Goal: Task Accomplishment & Management: Use online tool/utility

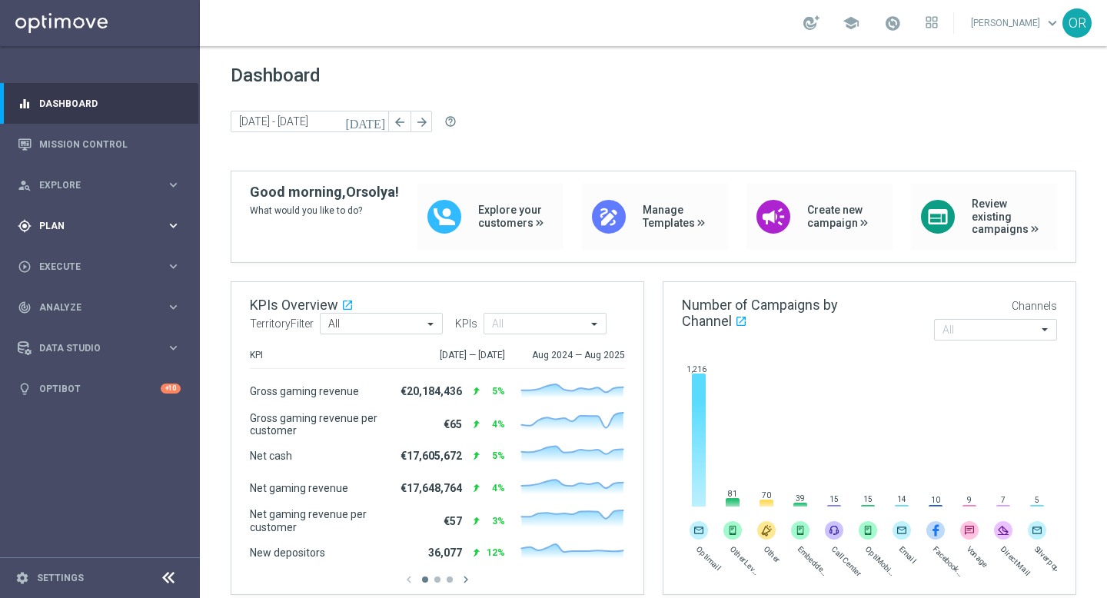
click at [65, 225] on span "Plan" at bounding box center [102, 225] width 127 height 9
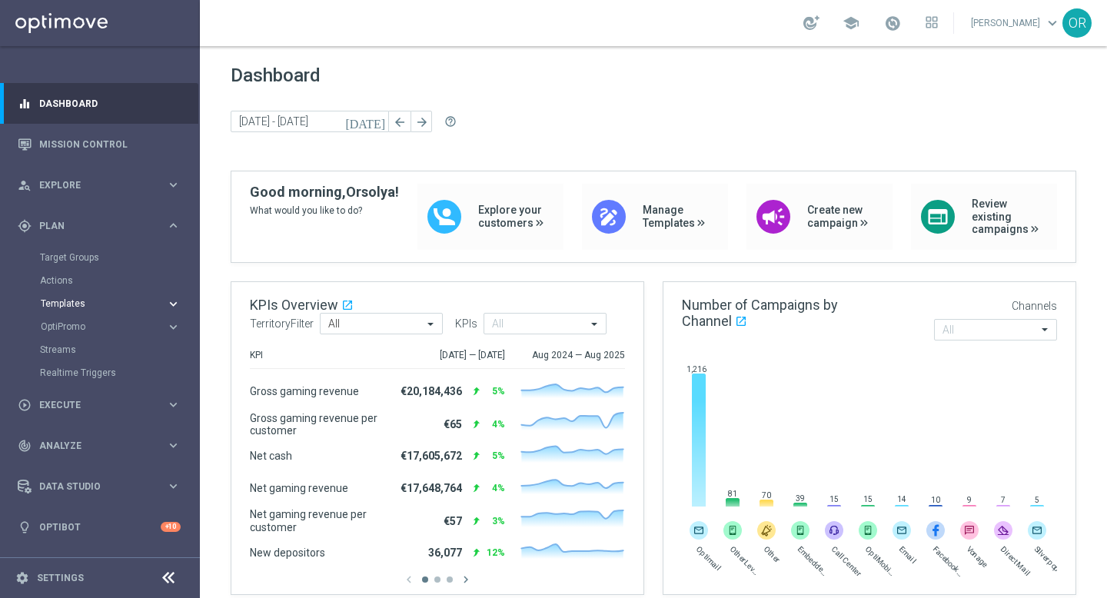
click at [83, 303] on span "Templates" at bounding box center [96, 303] width 110 height 9
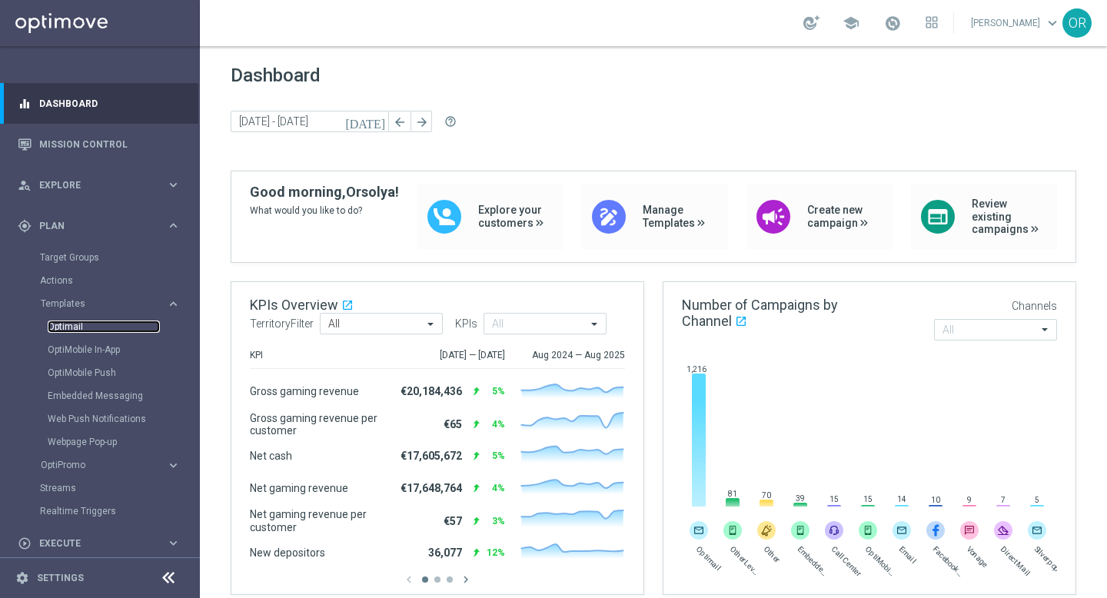
click at [64, 325] on link "Optimail" at bounding box center [104, 327] width 112 height 12
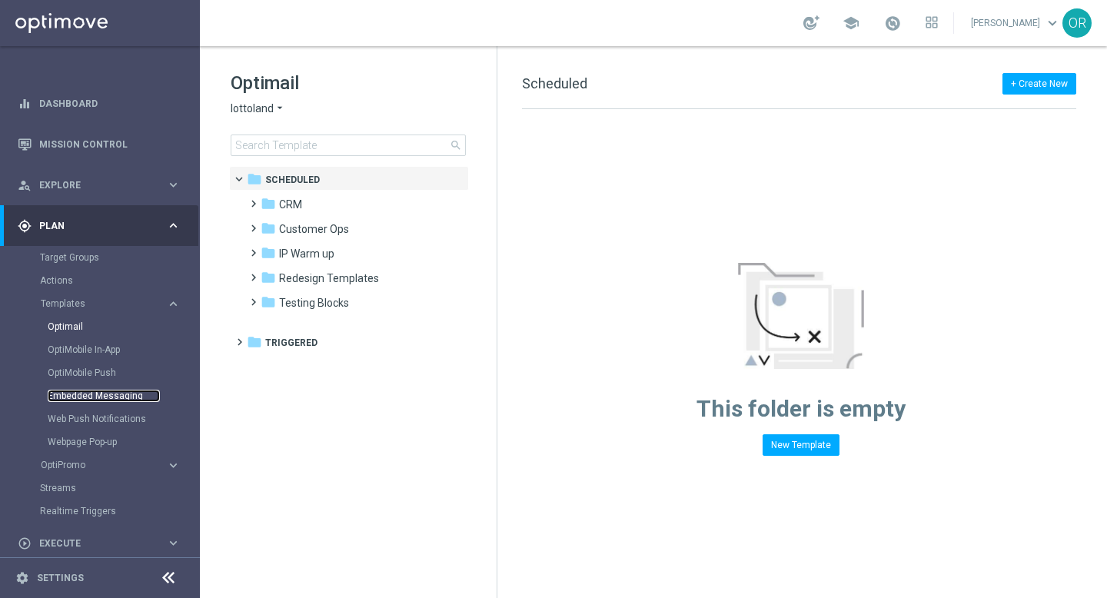
click at [107, 393] on link "Embedded Messaging" at bounding box center [104, 396] width 112 height 12
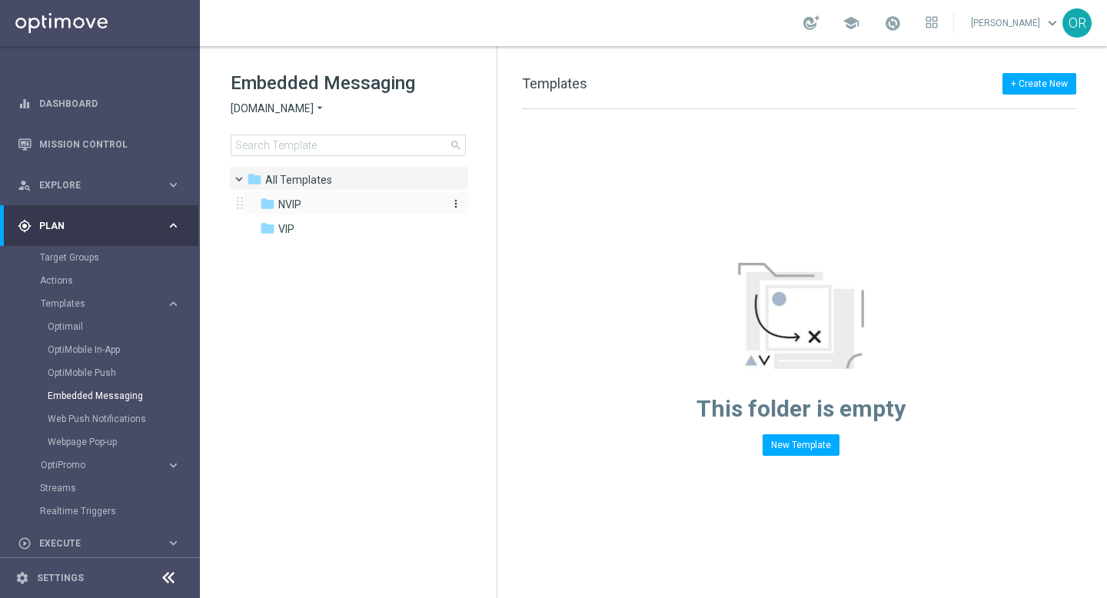
click at [318, 204] on div "folder NVIP" at bounding box center [348, 205] width 177 height 18
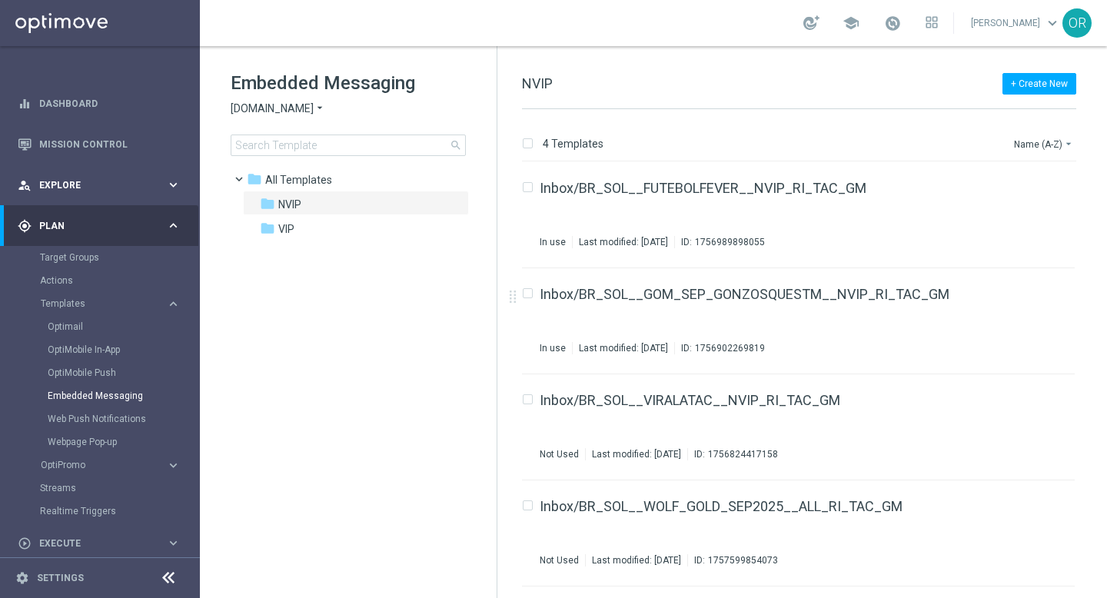
click at [91, 185] on span "Explore" at bounding box center [102, 185] width 127 height 9
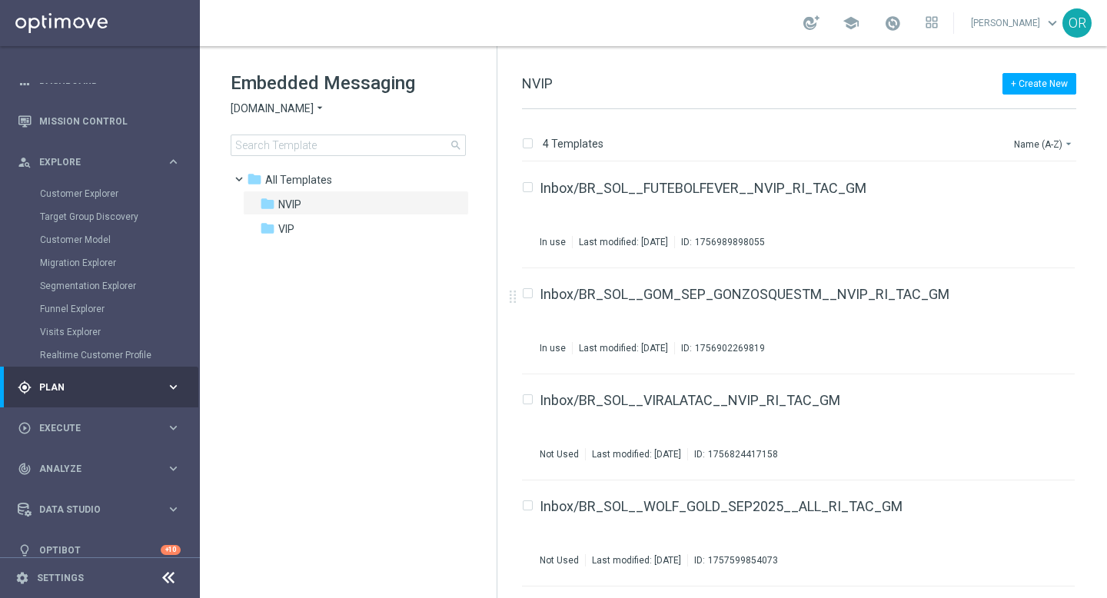
scroll to position [40, 0]
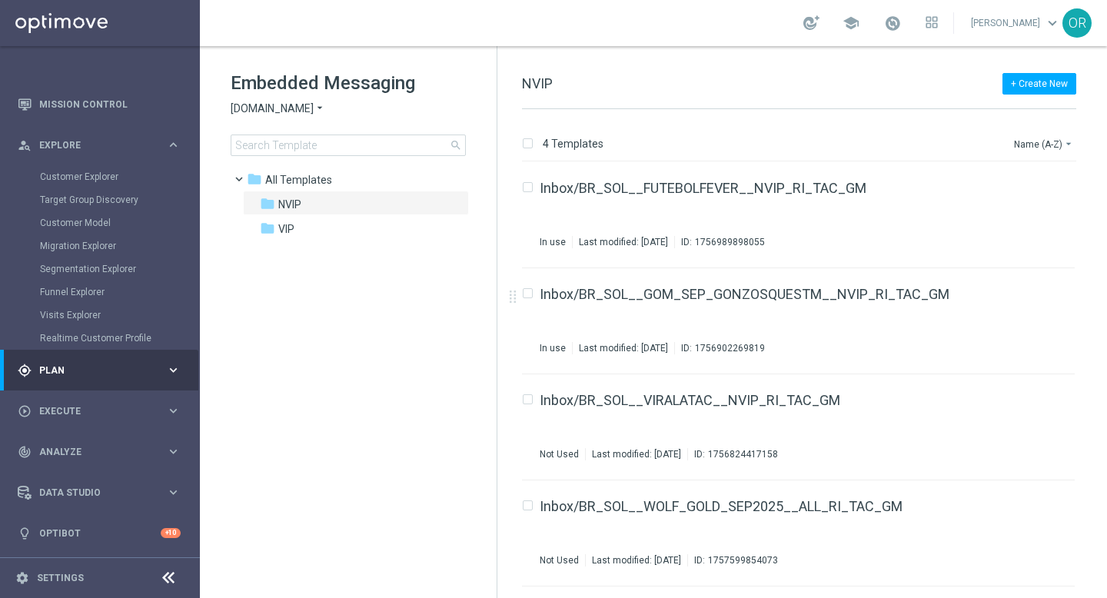
click at [89, 366] on span "Plan" at bounding box center [102, 370] width 127 height 9
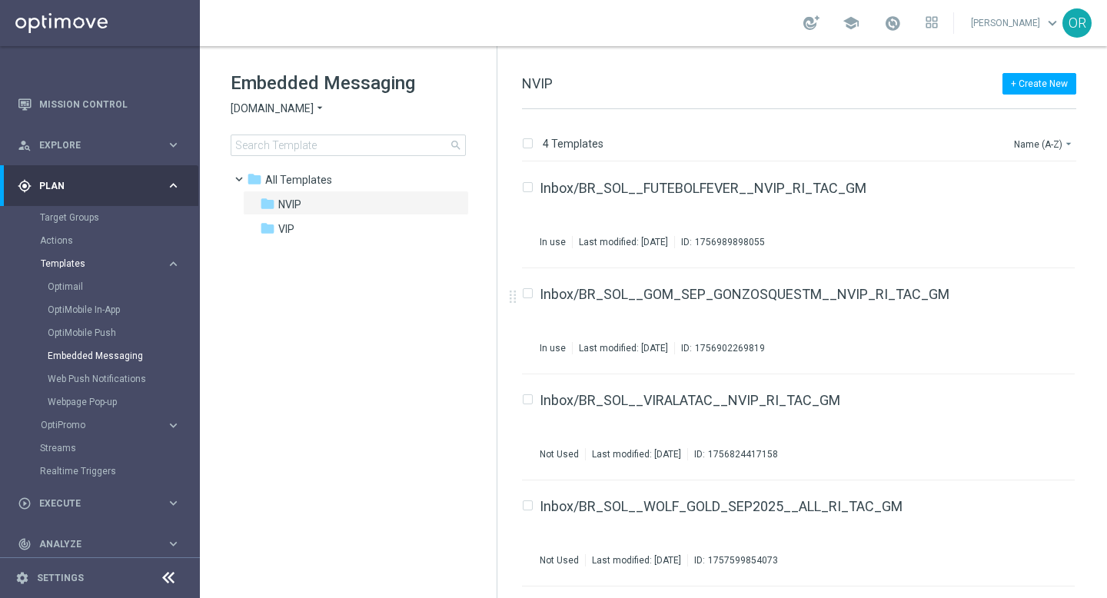
click at [82, 263] on span "Templates" at bounding box center [96, 263] width 110 height 9
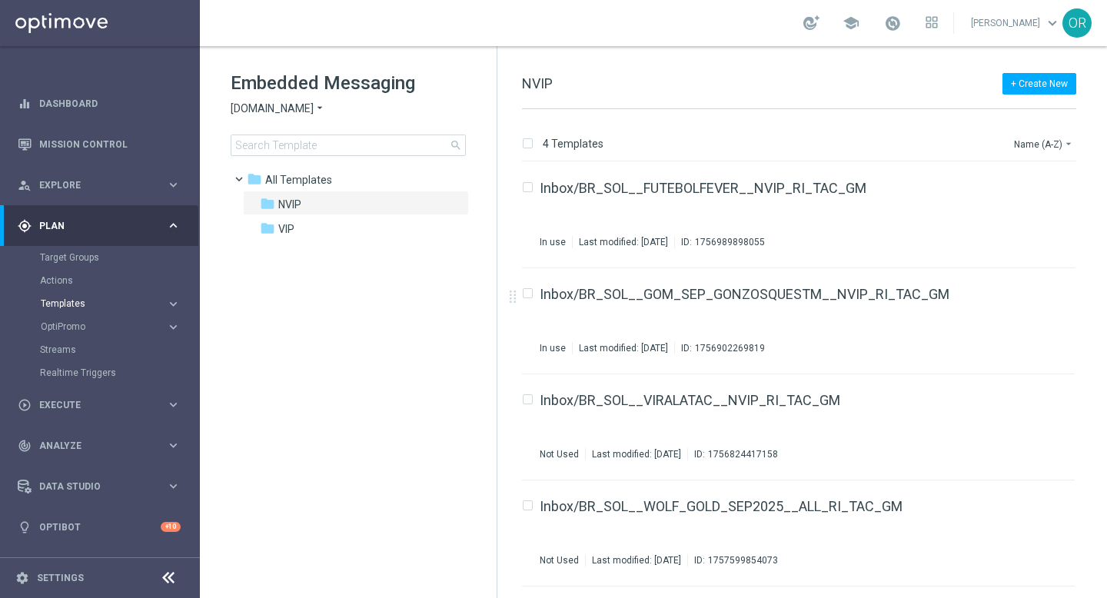
scroll to position [0, 0]
click at [82, 308] on span "Templates" at bounding box center [96, 303] width 110 height 9
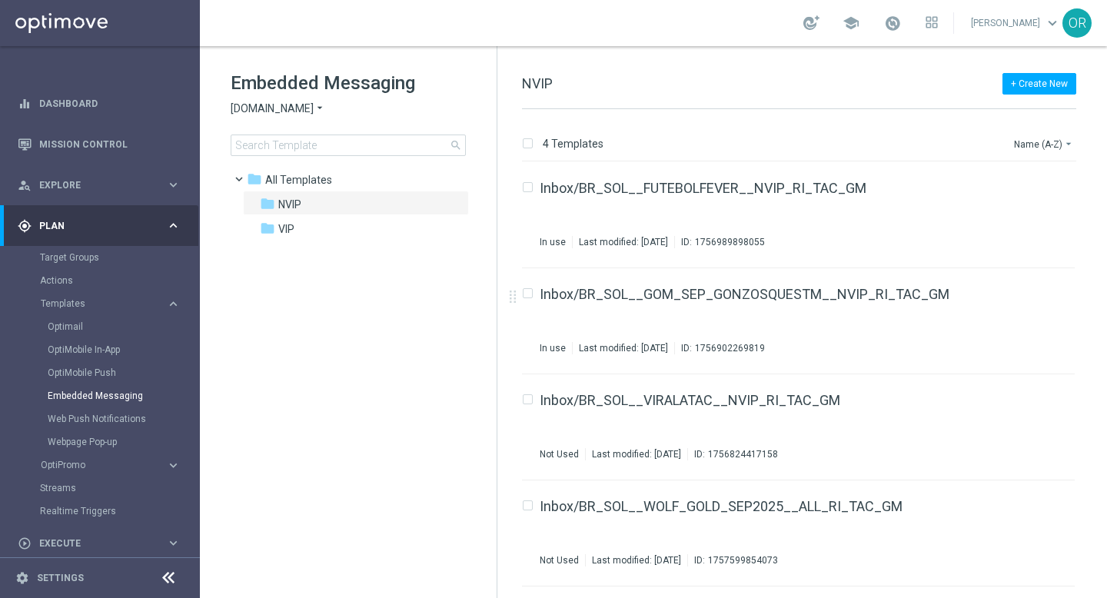
click at [81, 333] on div "Optimail" at bounding box center [123, 326] width 151 height 23
click at [79, 330] on link "Optimail" at bounding box center [104, 327] width 112 height 12
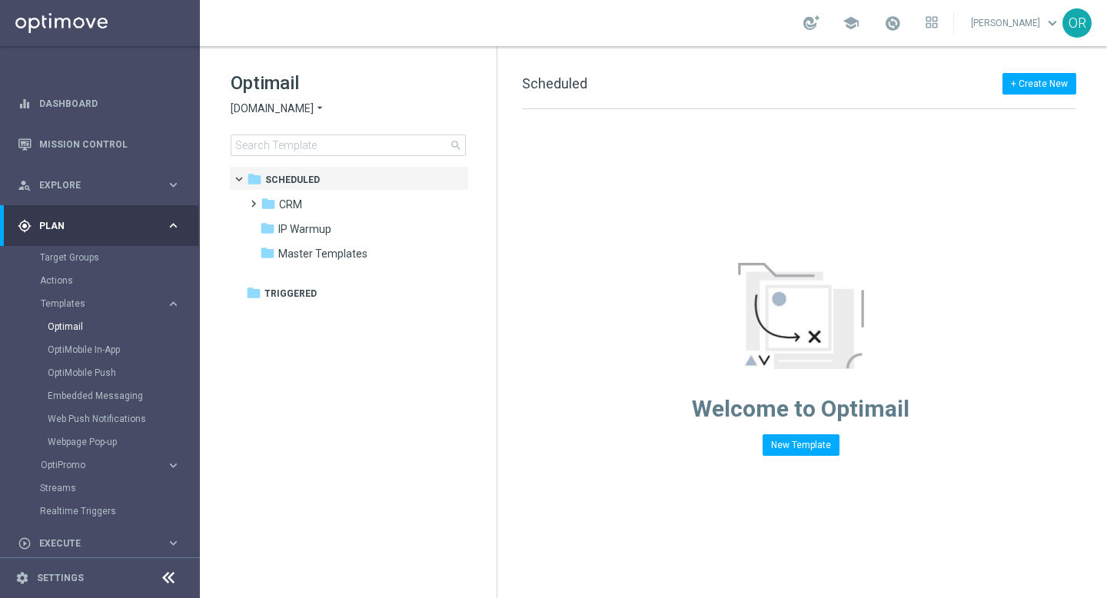
click at [289, 114] on span "[DOMAIN_NAME]" at bounding box center [272, 109] width 83 height 15
click at [276, 134] on div "lottoland" at bounding box center [288, 126] width 115 height 18
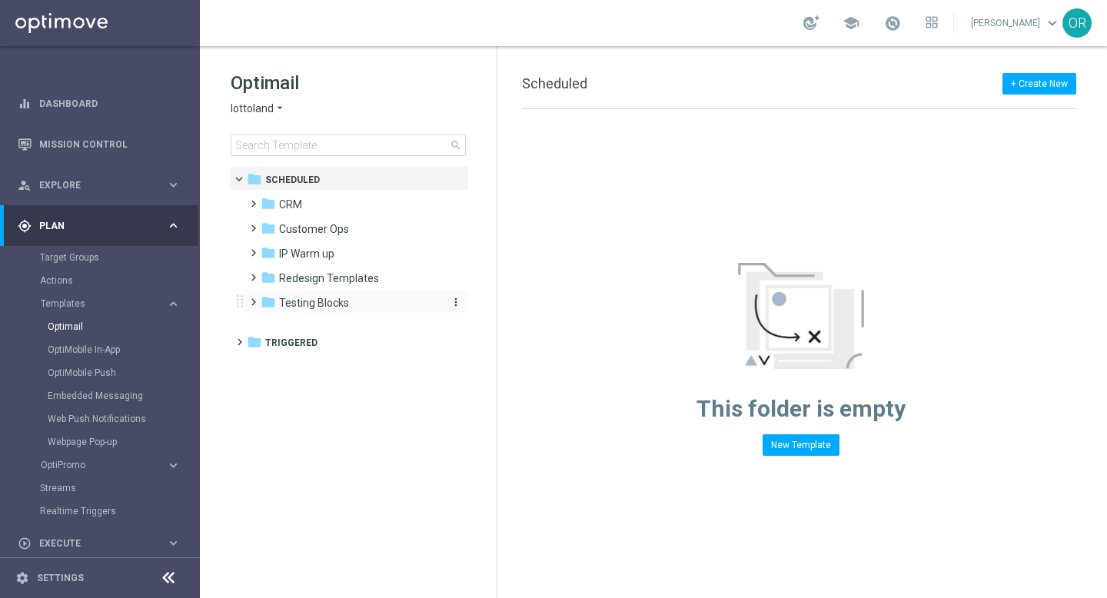
click at [311, 302] on span "Testing Blocks" at bounding box center [314, 303] width 70 height 14
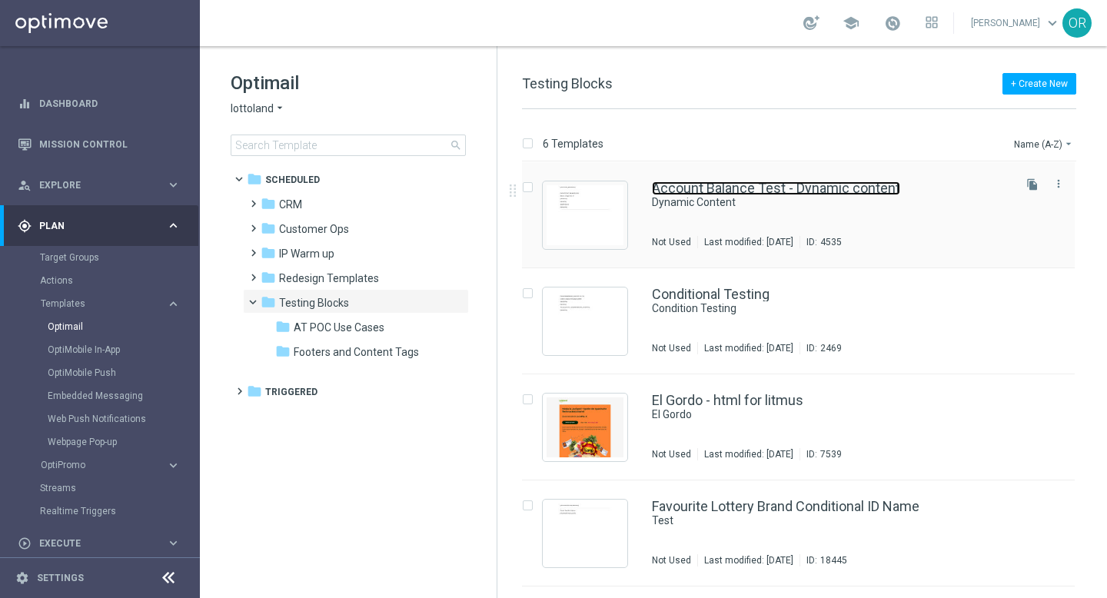
click at [775, 191] on link "Account Balance Test - Dynamic content" at bounding box center [776, 189] width 248 height 14
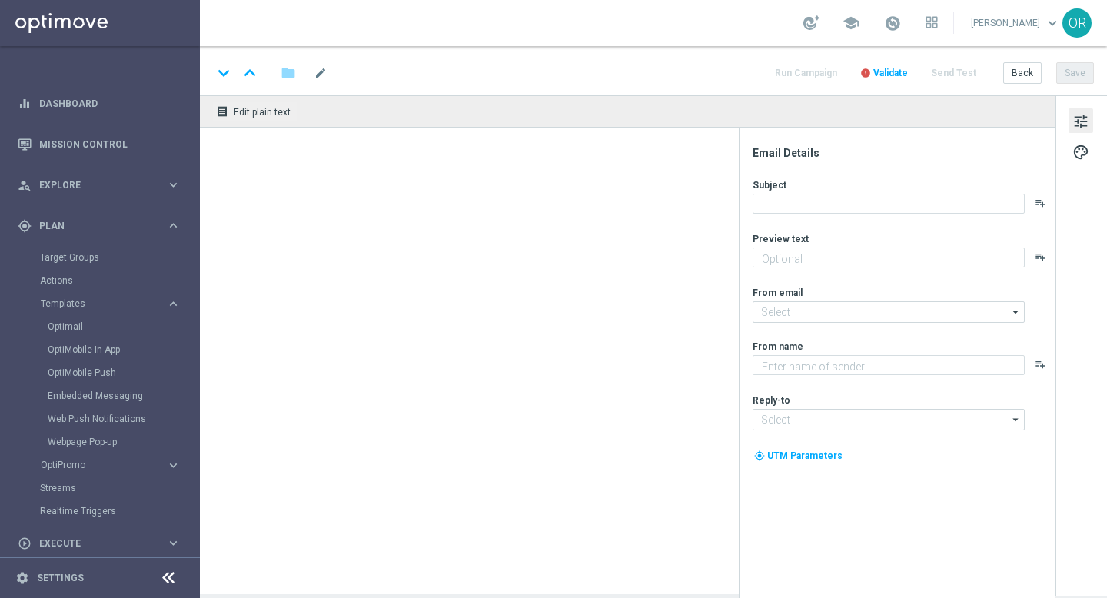
type textarea "show this text"
type input "[EMAIL_ADDRESS][DOMAIN_NAME]"
type textarea "Lottoland"
type input "[EMAIL_ADDRESS][DOMAIN_NAME]"
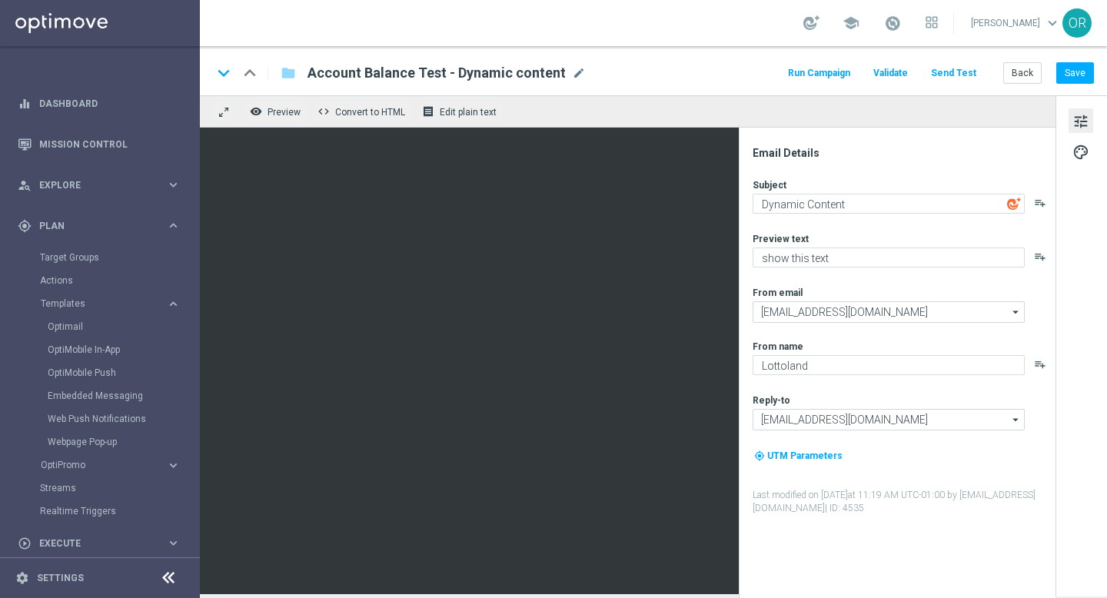
click at [1041, 204] on icon "playlist_add" at bounding box center [1040, 203] width 12 height 12
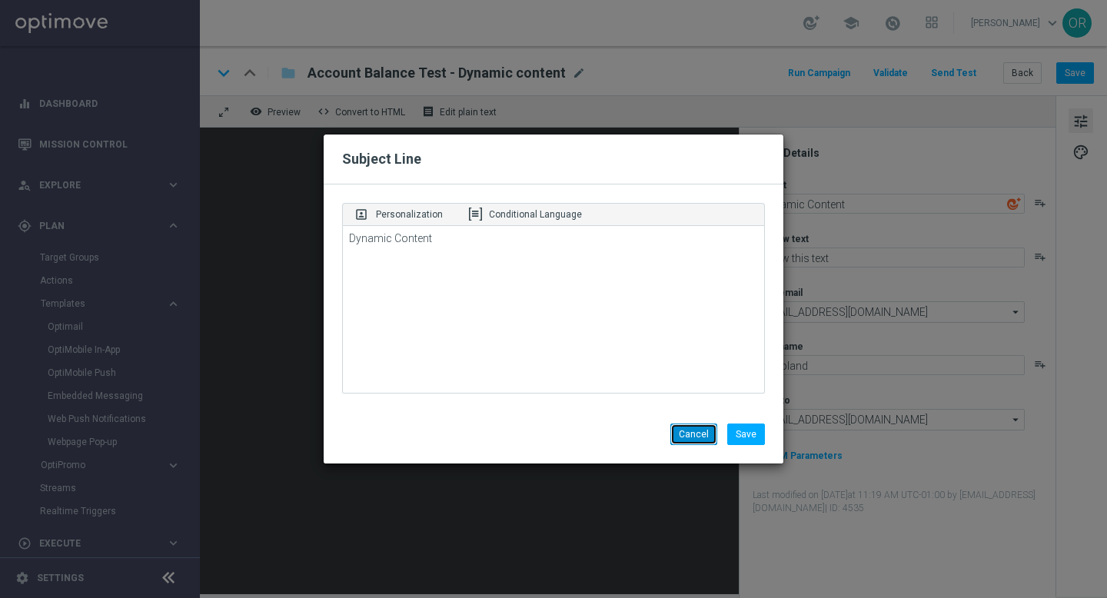
click at [687, 435] on button "Cancel" at bounding box center [694, 435] width 47 height 22
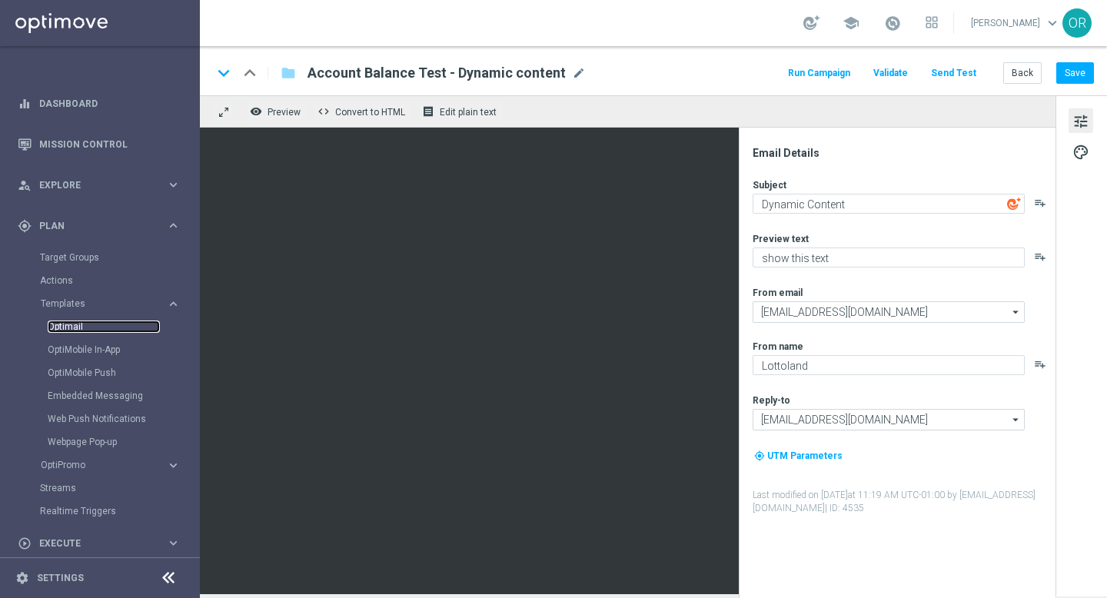
click at [81, 326] on link "Optimail" at bounding box center [104, 327] width 112 height 12
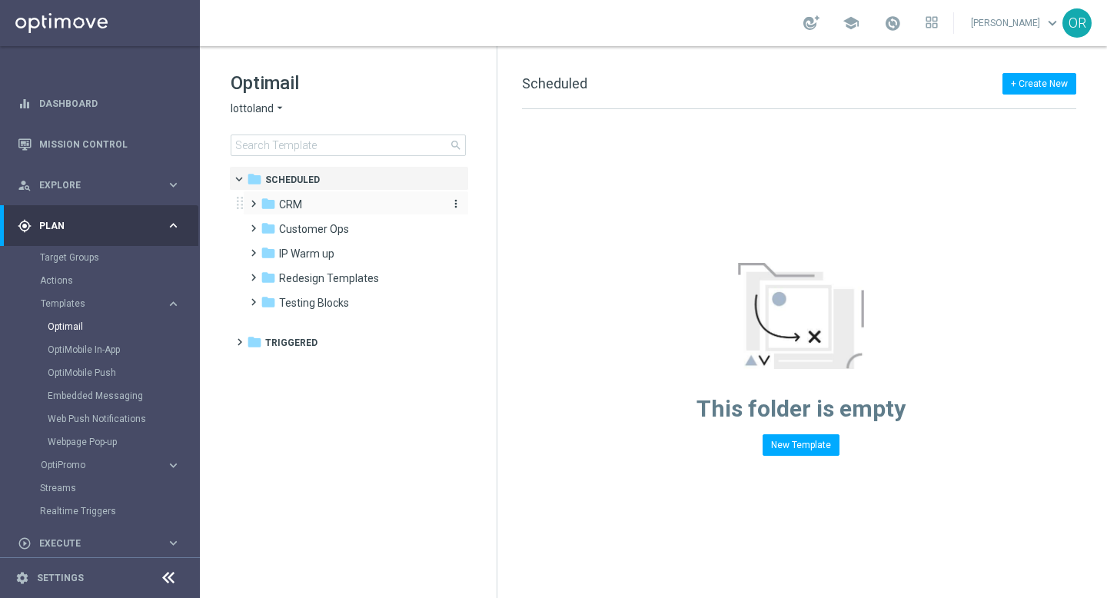
click at [314, 208] on div "folder CRM" at bounding box center [349, 205] width 177 height 18
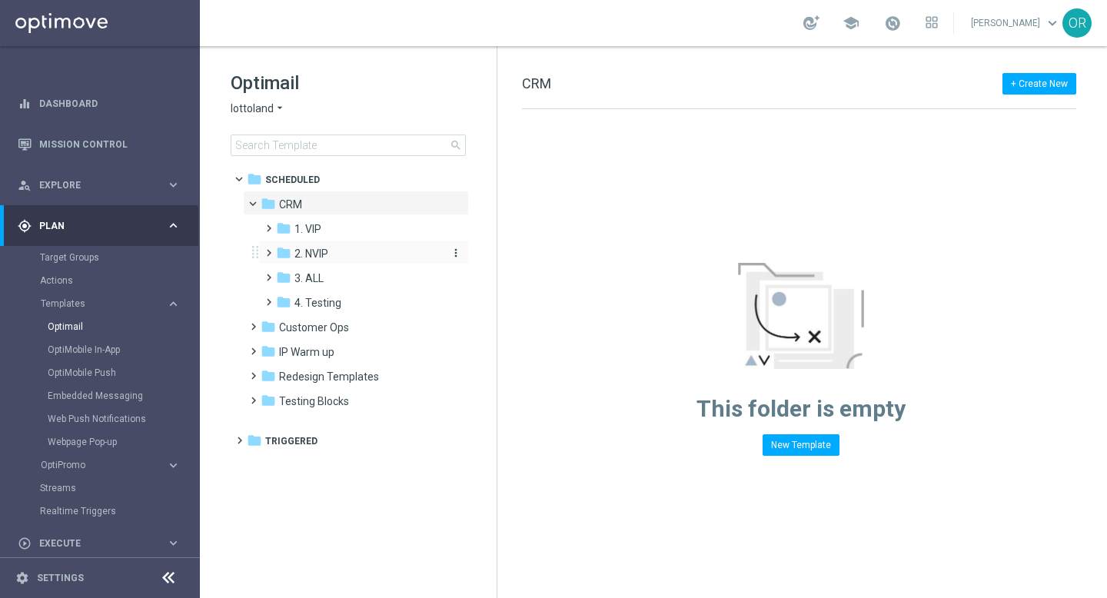
click at [336, 252] on div "folder 2. NVIP" at bounding box center [358, 254] width 164 height 18
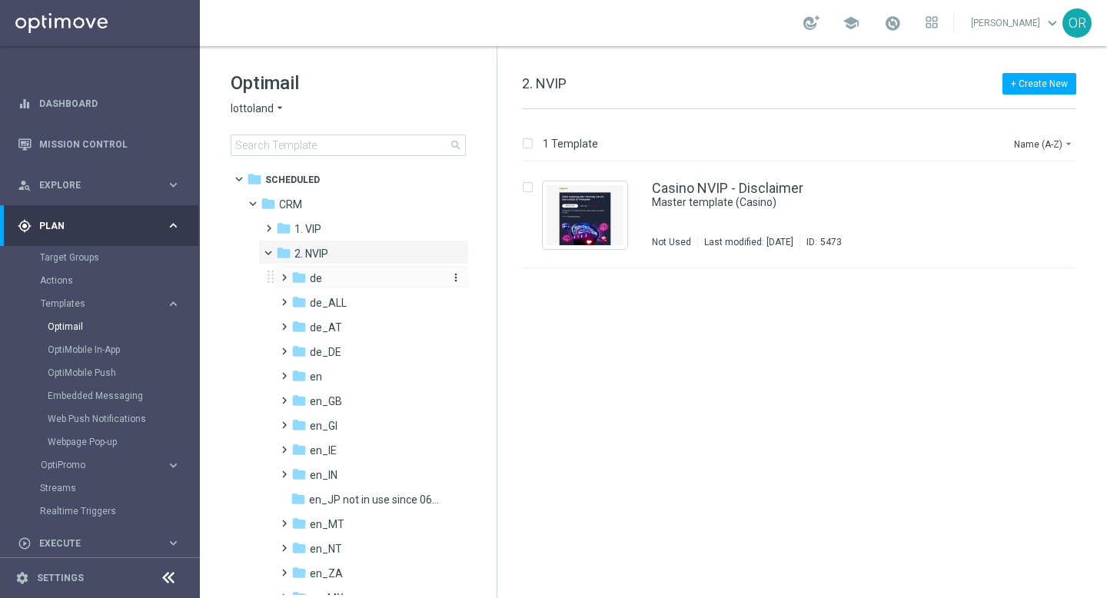
click at [336, 283] on div "folder de" at bounding box center [366, 279] width 151 height 18
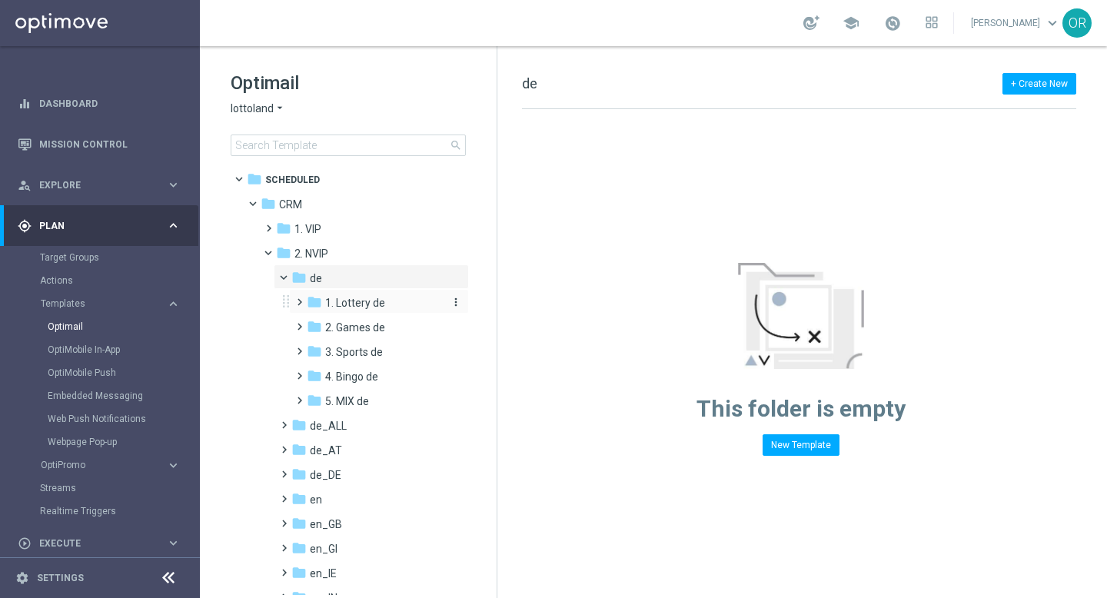
click at [360, 307] on span "1. Lottery de" at bounding box center [355, 303] width 60 height 14
click at [365, 297] on span "1. Lottery de" at bounding box center [355, 303] width 60 height 14
click at [363, 305] on span "1. Lottery de" at bounding box center [355, 303] width 60 height 14
click at [375, 329] on span "AUT LT de" at bounding box center [365, 328] width 49 height 14
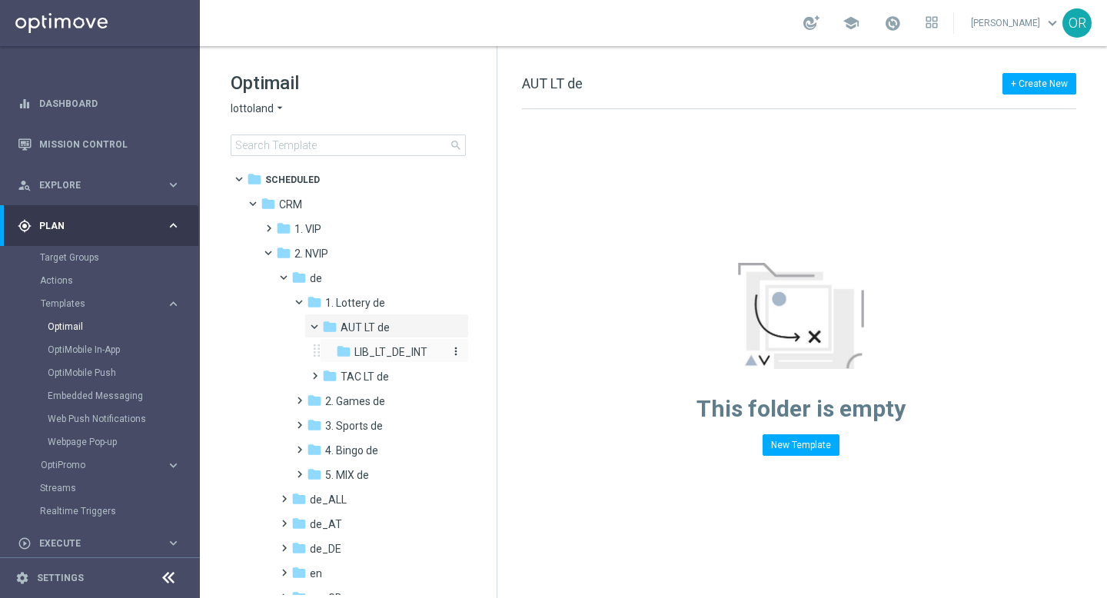
click at [393, 354] on span "LIB_LT_DE_INT" at bounding box center [391, 352] width 73 height 14
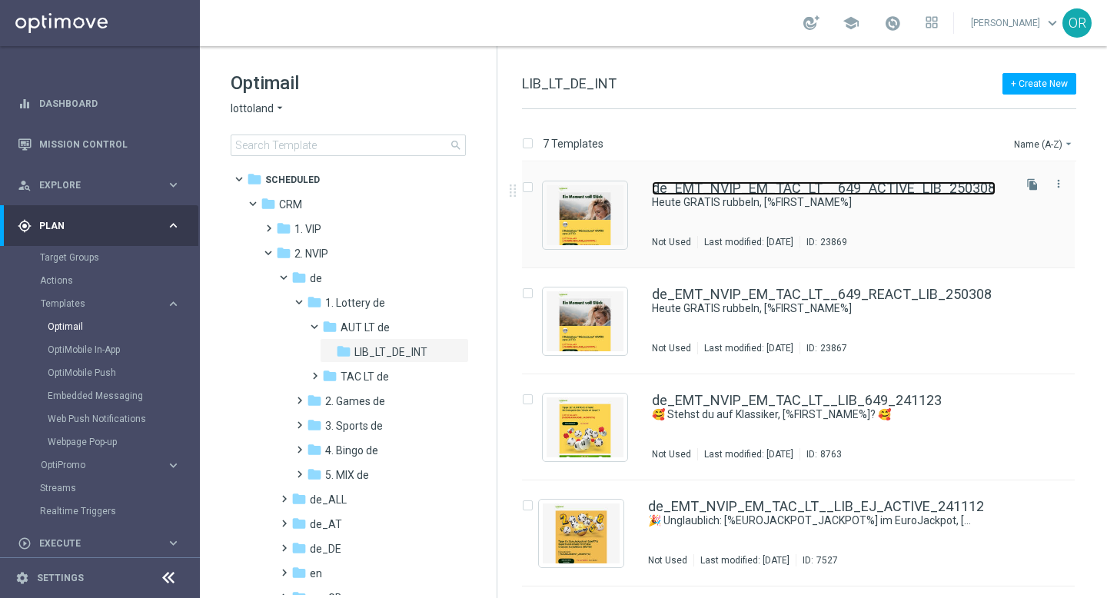
click at [730, 187] on link "de_EMT_NVIP_EM_TAC_LT__649_ACTIVE_LIB_250308" at bounding box center [824, 189] width 344 height 14
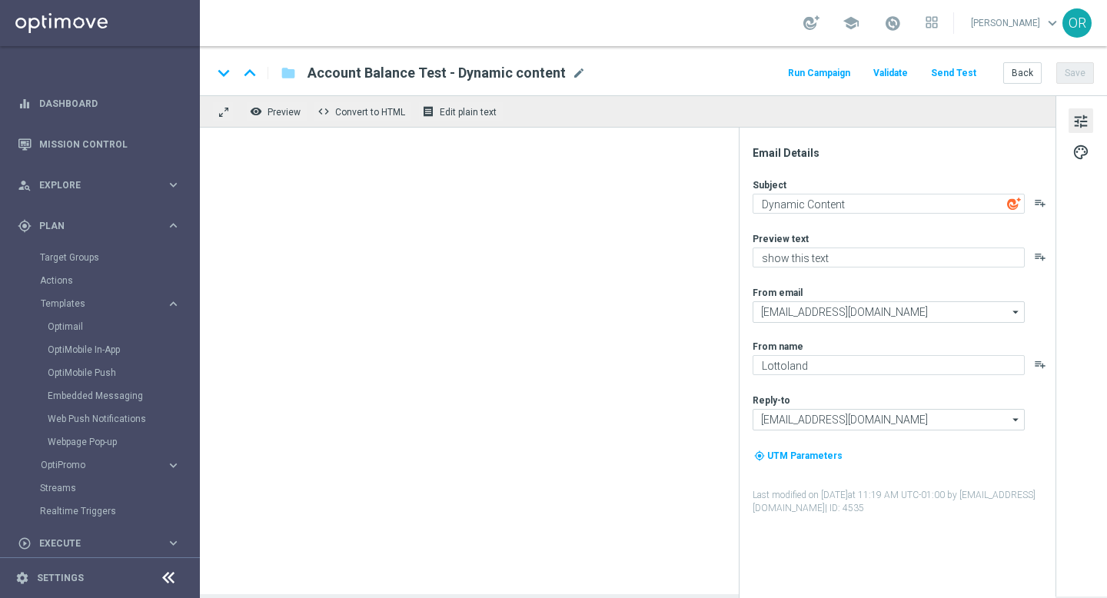
type textarea "Heute GRATIS rubbeln, [%FIRST_NAME%]"
type textarea "Mit deinem LOTTO 6aus49."
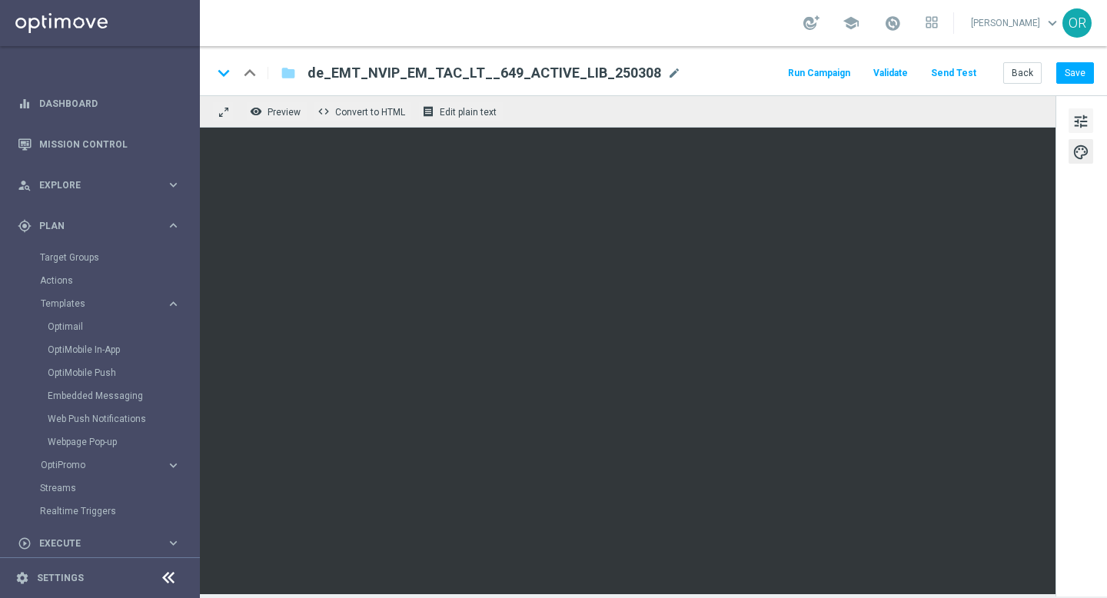
click at [1081, 119] on span "tune" at bounding box center [1081, 122] width 17 height 20
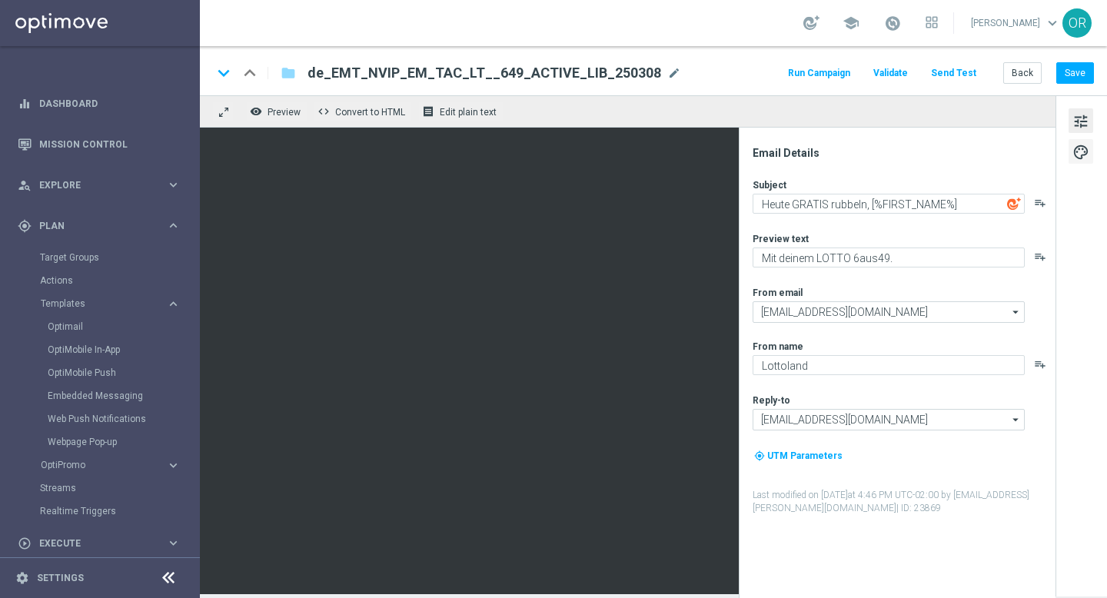
click at [1085, 153] on span "palette" at bounding box center [1081, 152] width 17 height 20
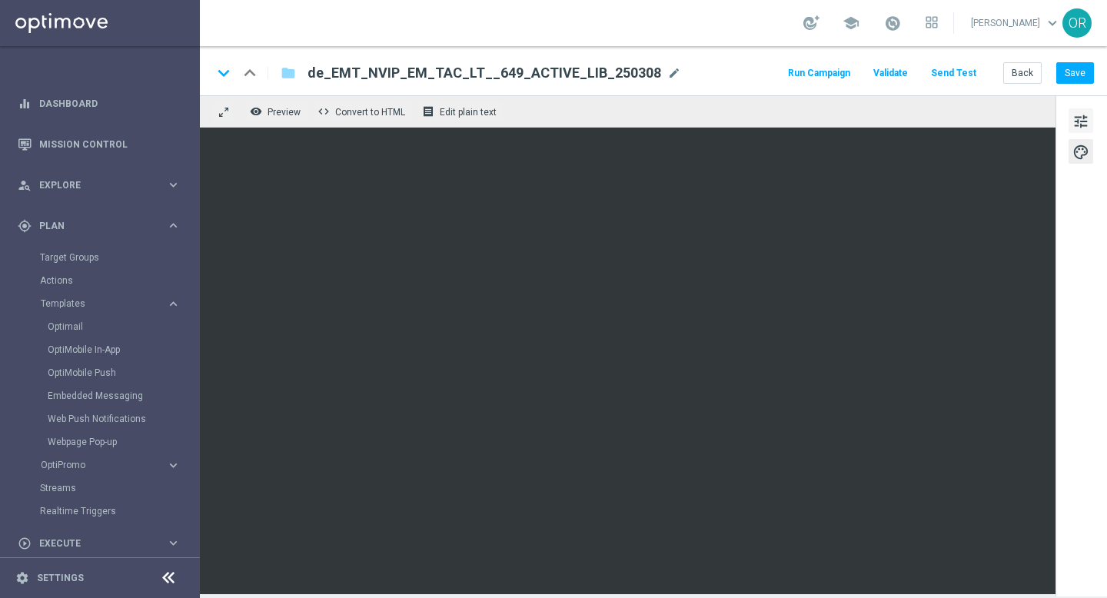
click at [1080, 122] on span "tune" at bounding box center [1081, 122] width 17 height 20
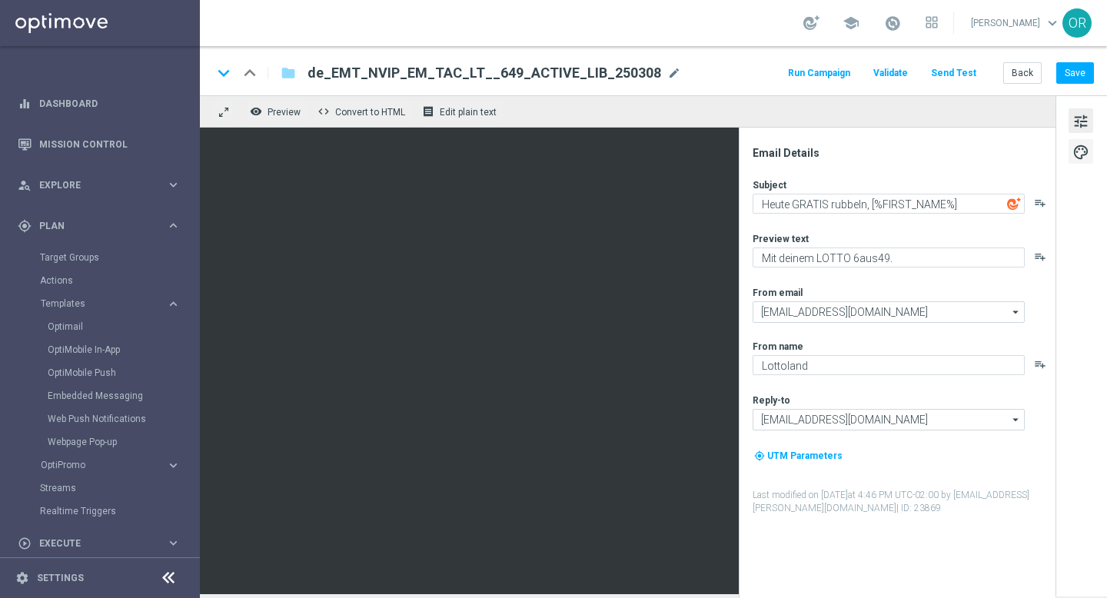
click at [1081, 151] on span "palette" at bounding box center [1081, 152] width 17 height 20
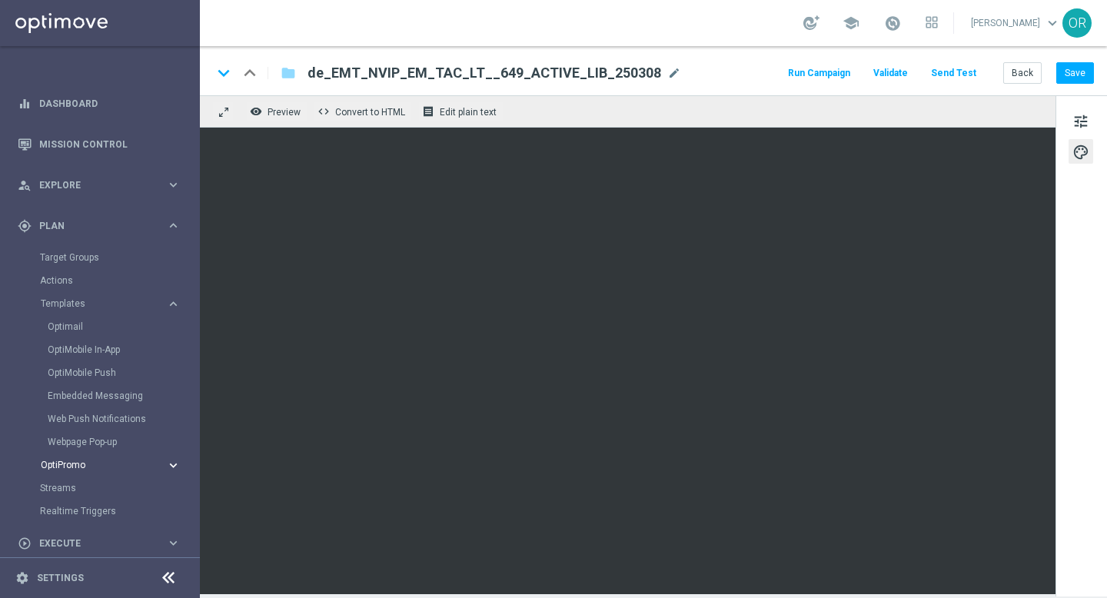
click at [154, 465] on div "OptiPromo" at bounding box center [103, 465] width 125 height 9
click at [85, 327] on link "Optimail" at bounding box center [104, 327] width 112 height 12
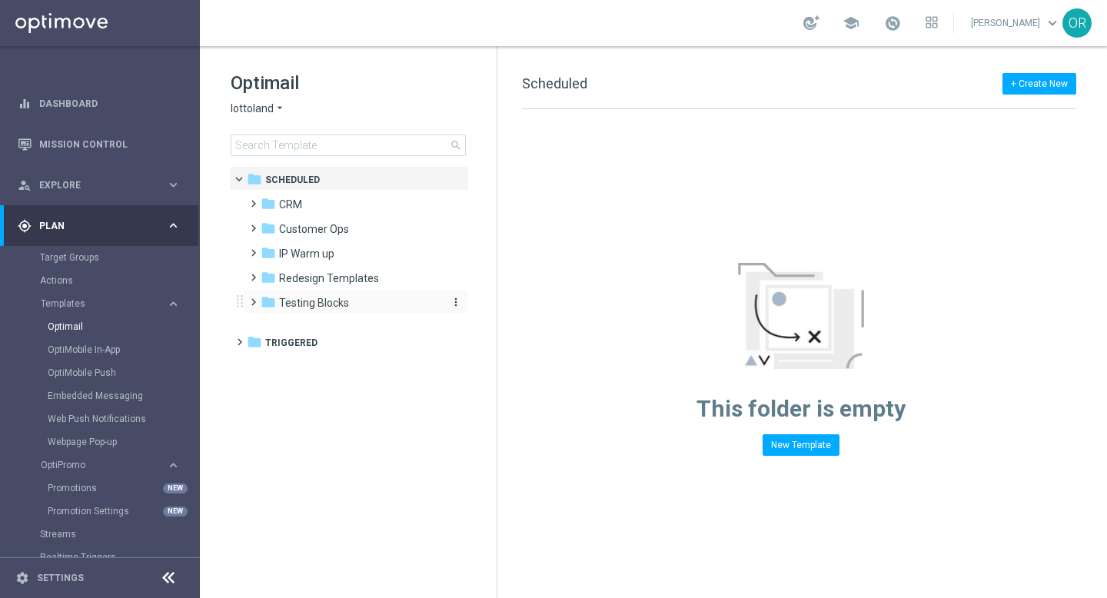
click at [329, 305] on span "Testing Blocks" at bounding box center [314, 303] width 70 height 14
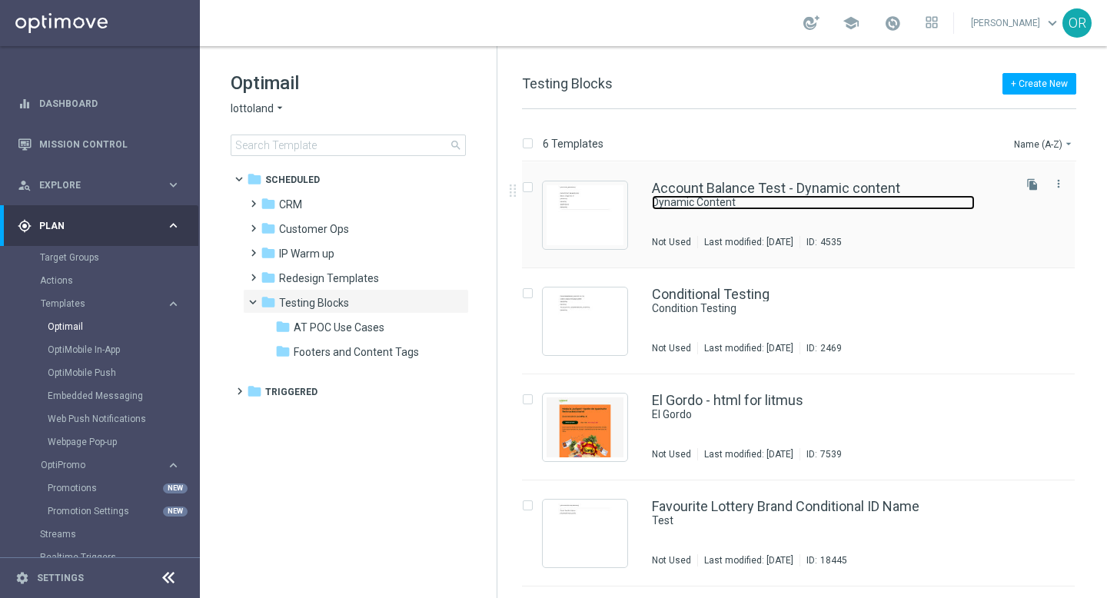
click at [800, 205] on link "Dynamic Content" at bounding box center [813, 202] width 323 height 15
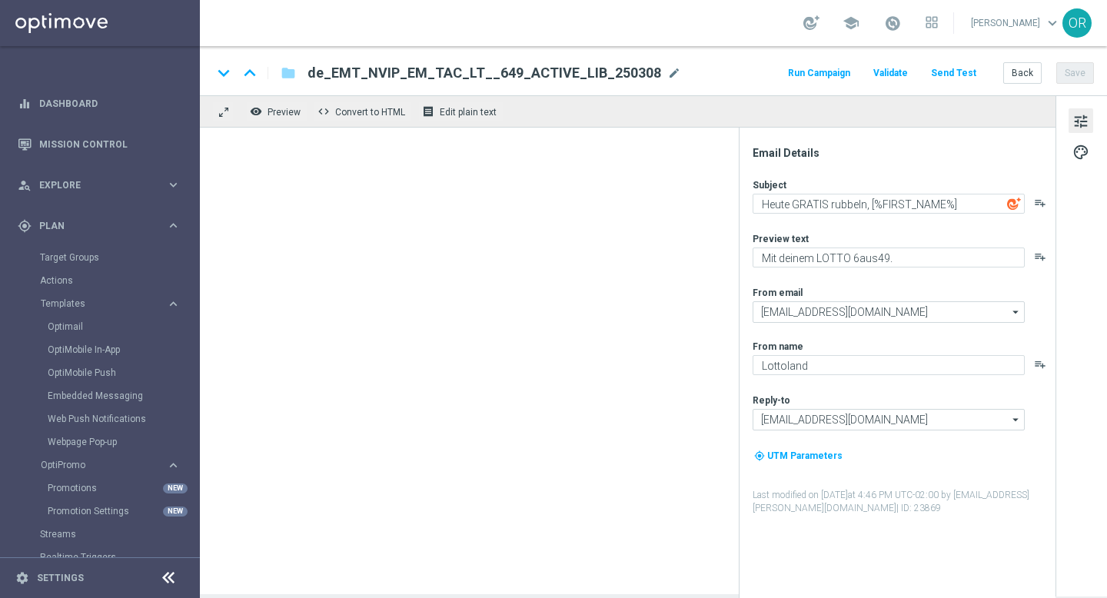
type textarea "Dynamic Content"
type textarea "show this text"
